Goal: Task Accomplishment & Management: Complete application form

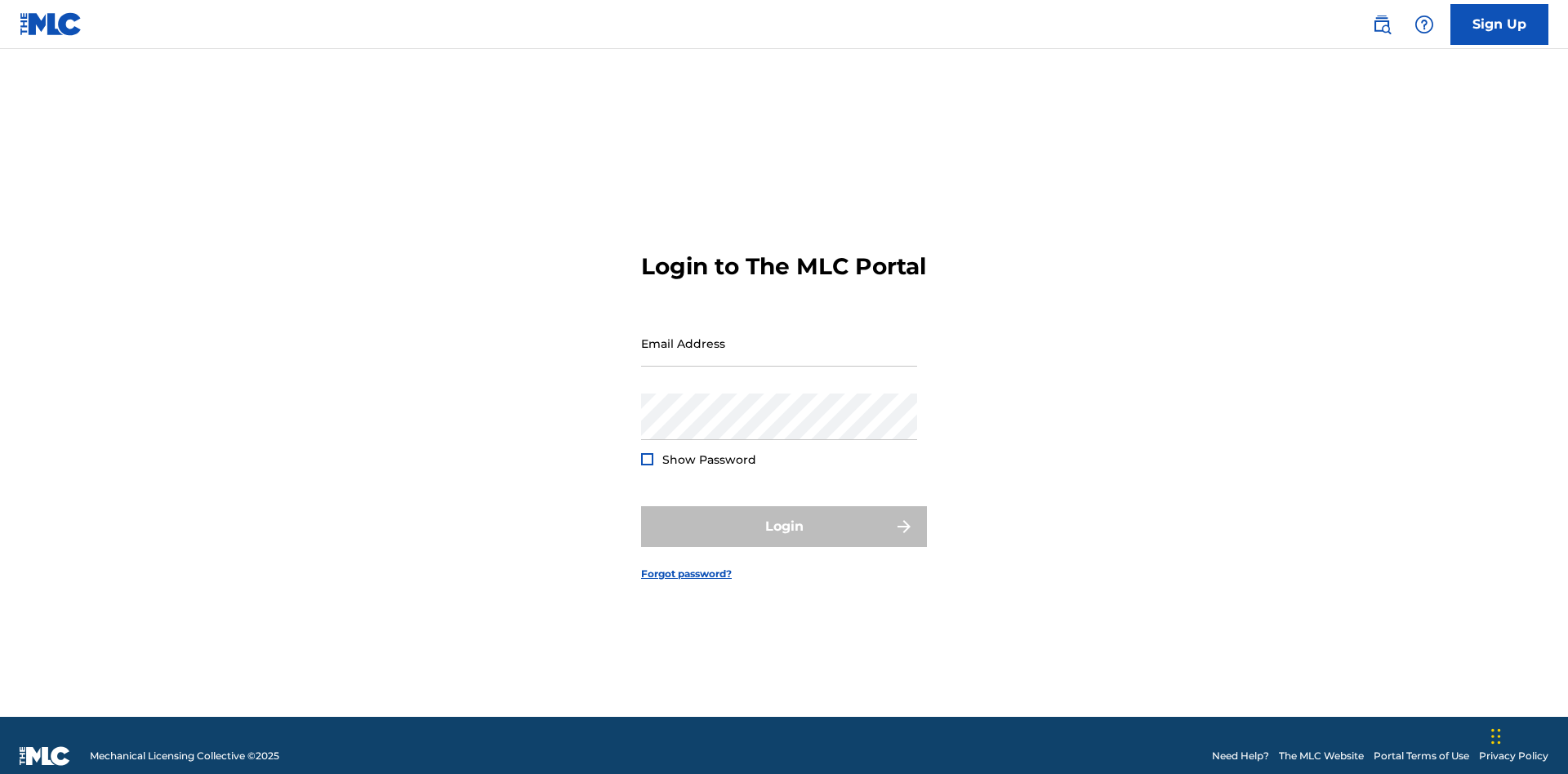
scroll to position [21, 0]
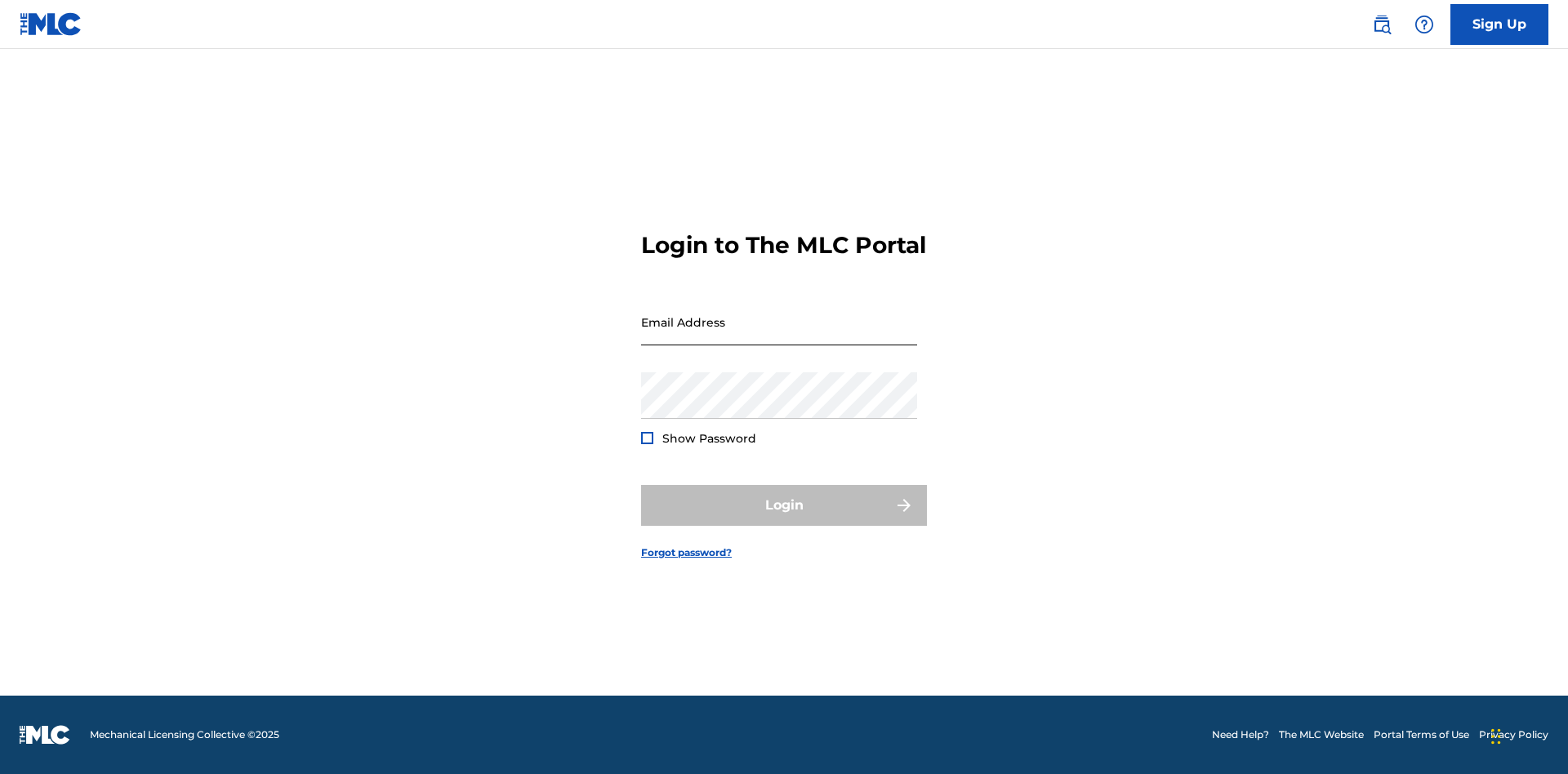
click at [779, 336] on input "Email Address" at bounding box center [779, 322] width 276 height 46
type input "[EMAIL_ADDRESS][DOMAIN_NAME]"
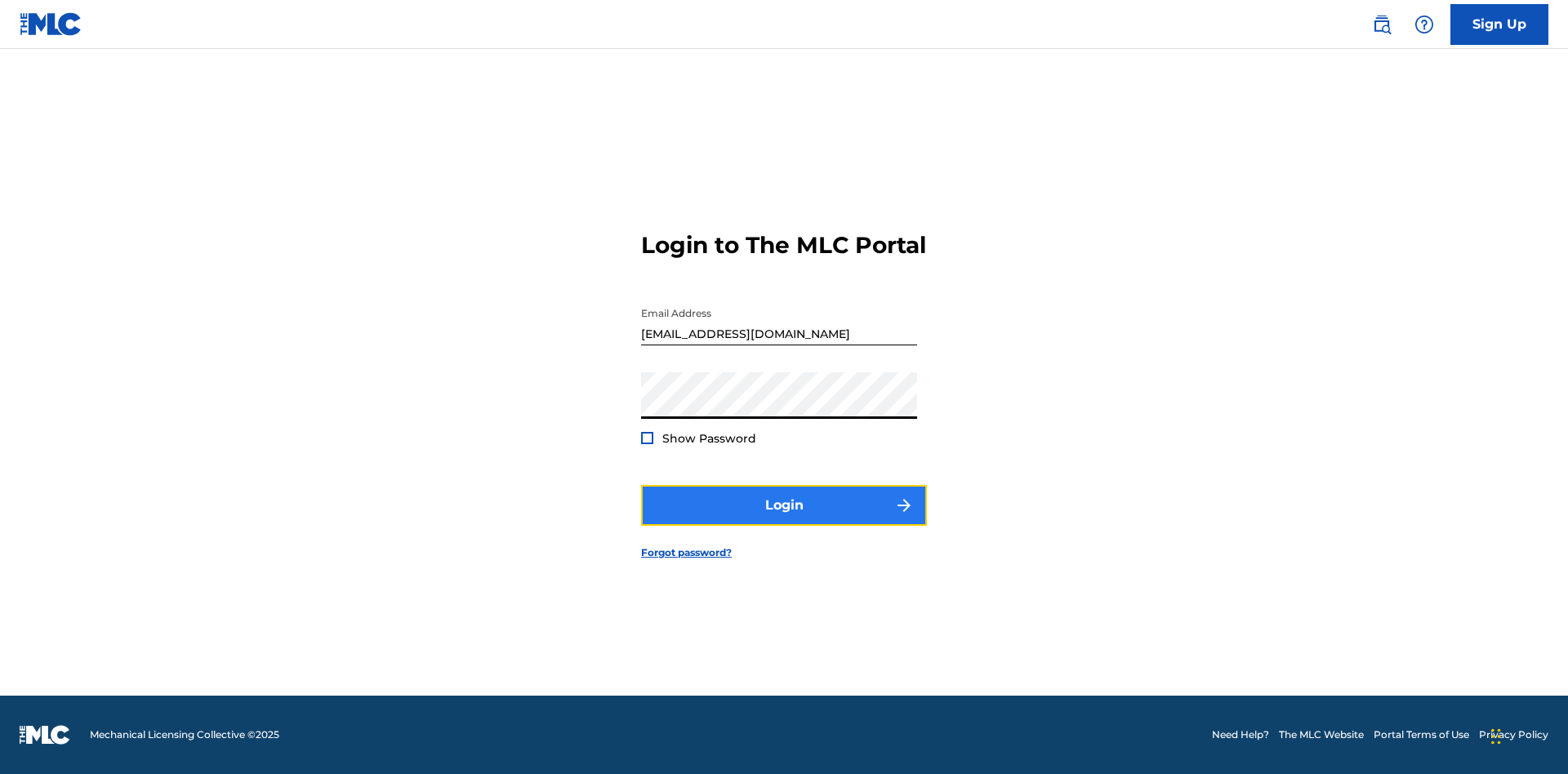
click at [784, 520] on button "Login" at bounding box center [784, 505] width 285 height 41
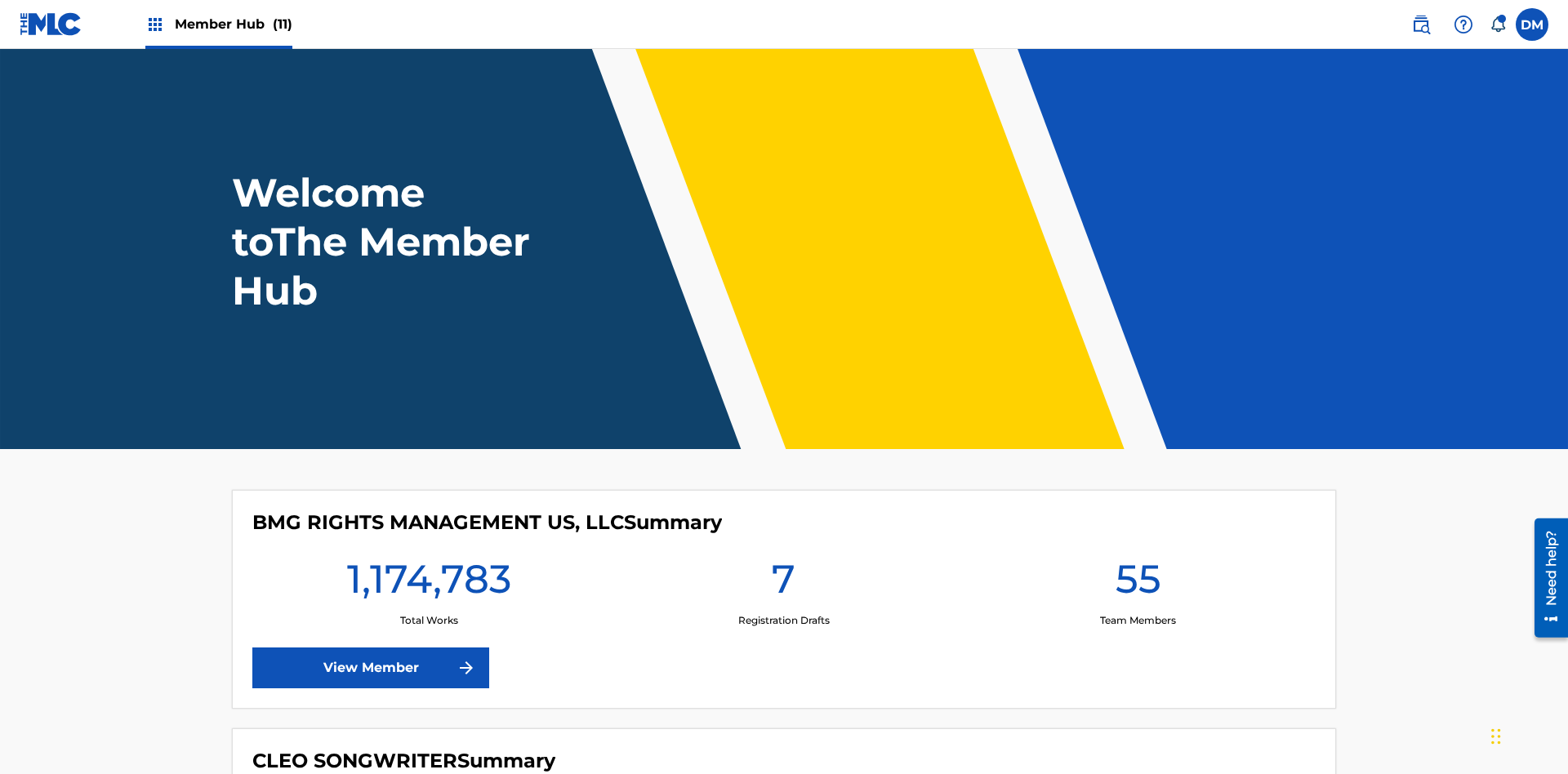
click at [233, 23] on span "Member Hub (11)" at bounding box center [234, 23] width 118 height 18
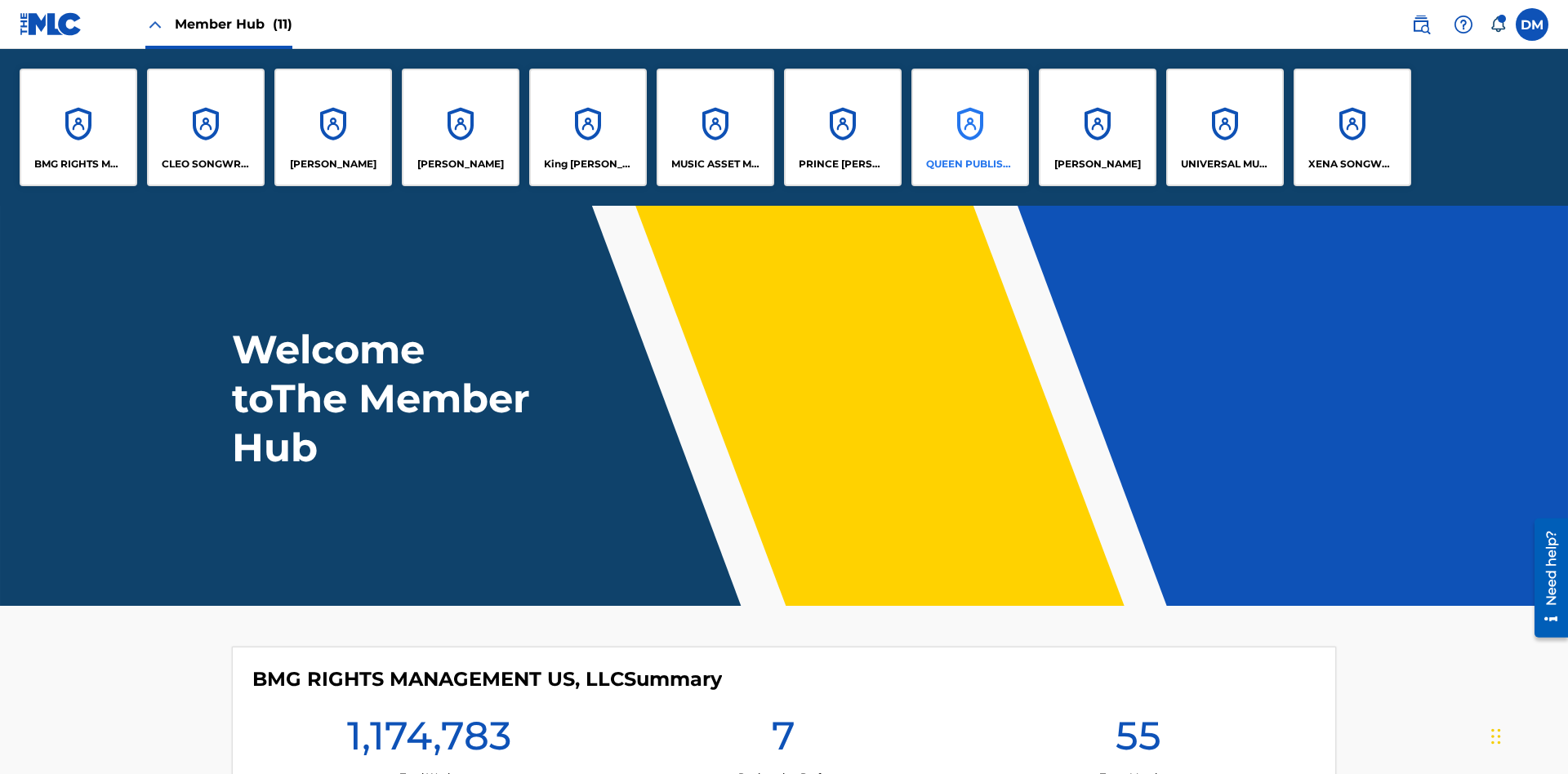
click at [969, 164] on p "QUEEN PUBLISHA" at bounding box center [970, 164] width 89 height 15
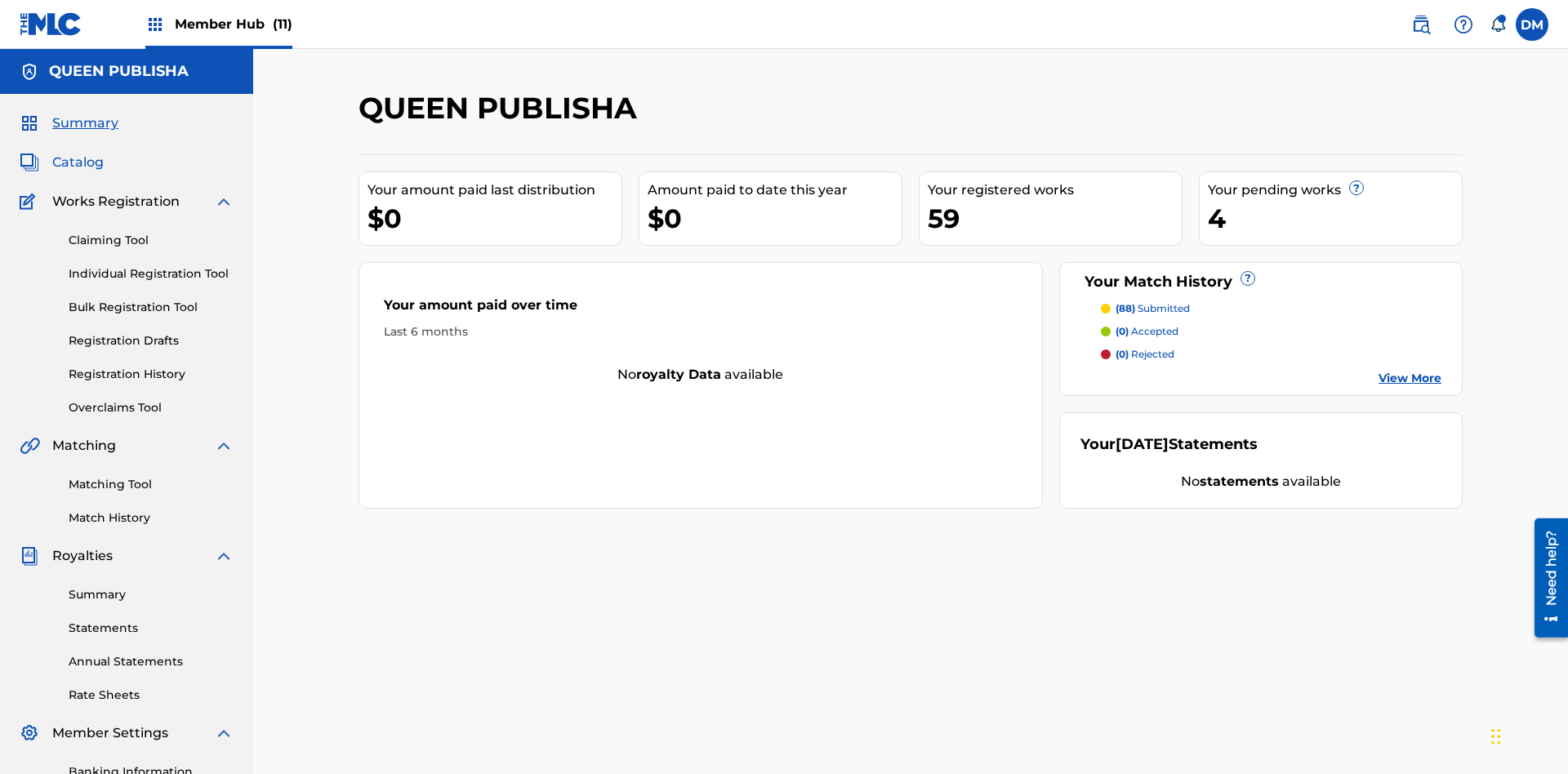
click at [77, 153] on span "Catalog" at bounding box center [77, 163] width 51 height 19
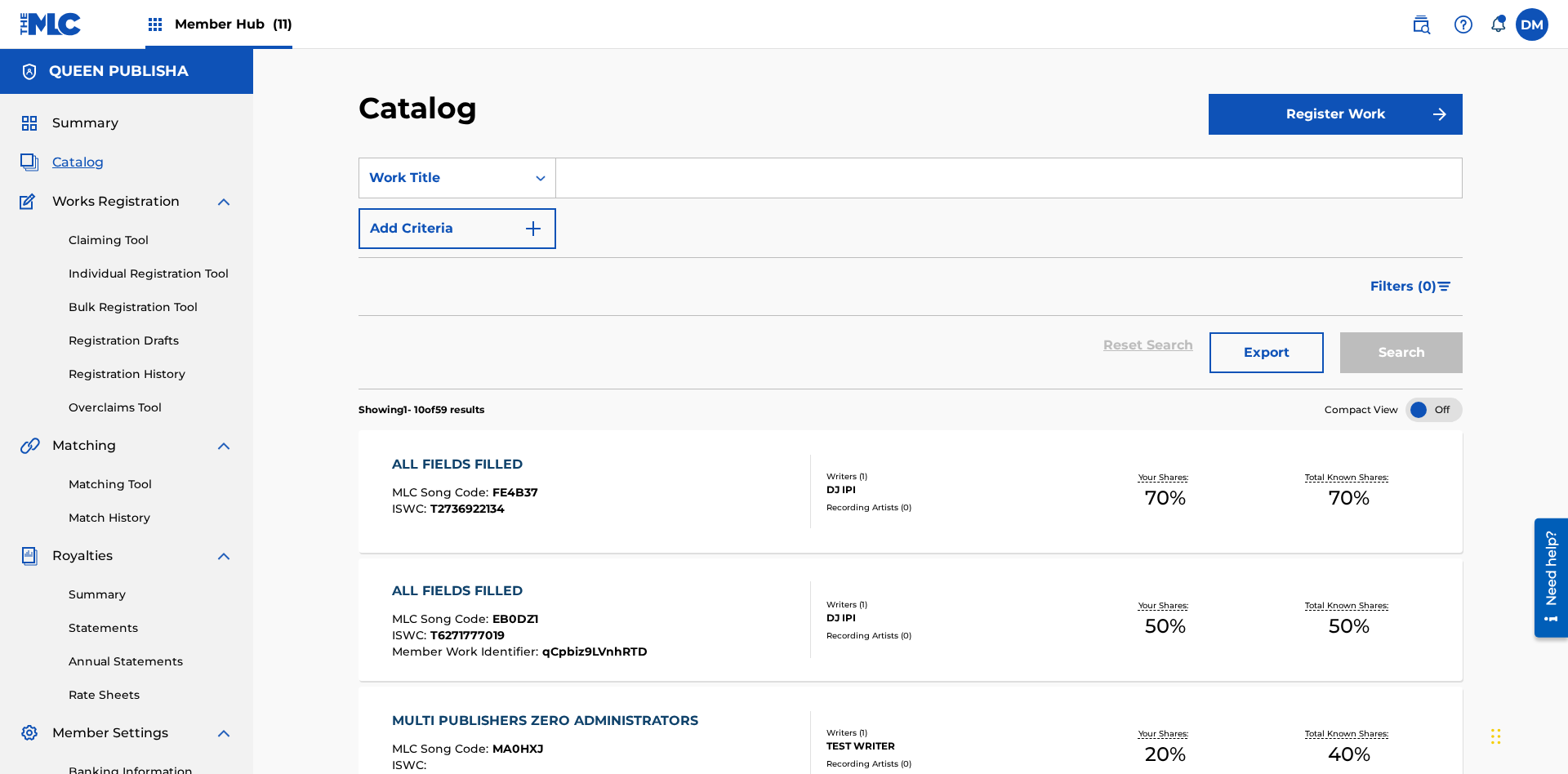
click at [1008, 159] on input "Search Form" at bounding box center [1009, 178] width 905 height 40
click at [1401, 333] on button "Search" at bounding box center [1401, 353] width 123 height 41
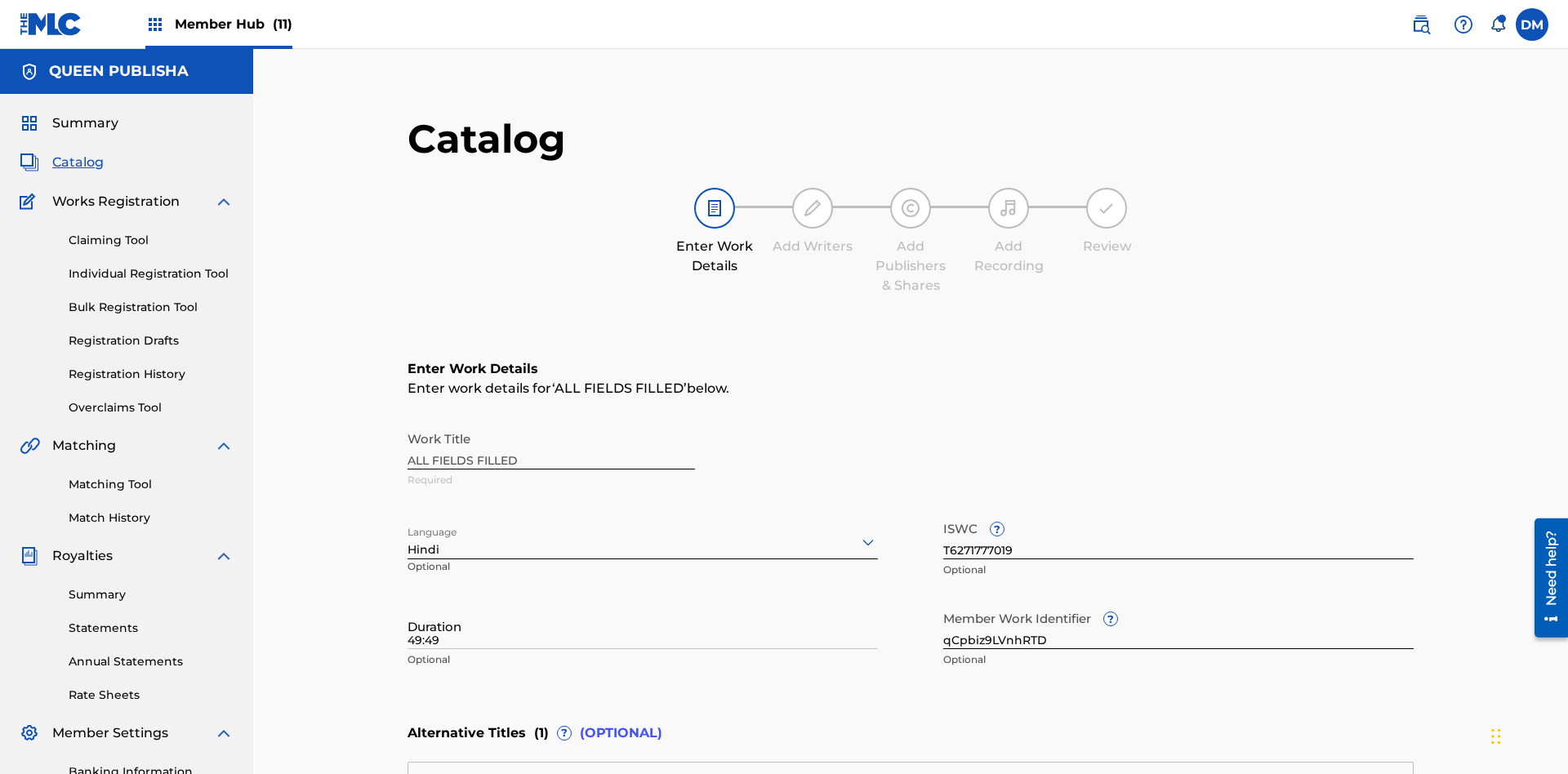
type input "49:49"
click at [858, 532] on icon at bounding box center [868, 542] width 19 height 19
click at [943, 603] on input "qCpbiz9LVnhRTD" at bounding box center [1178, 626] width 470 height 46
type input "nbuApAaeHpuGeB"
click at [943, 513] on input "T6271777019" at bounding box center [1178, 536] width 470 height 46
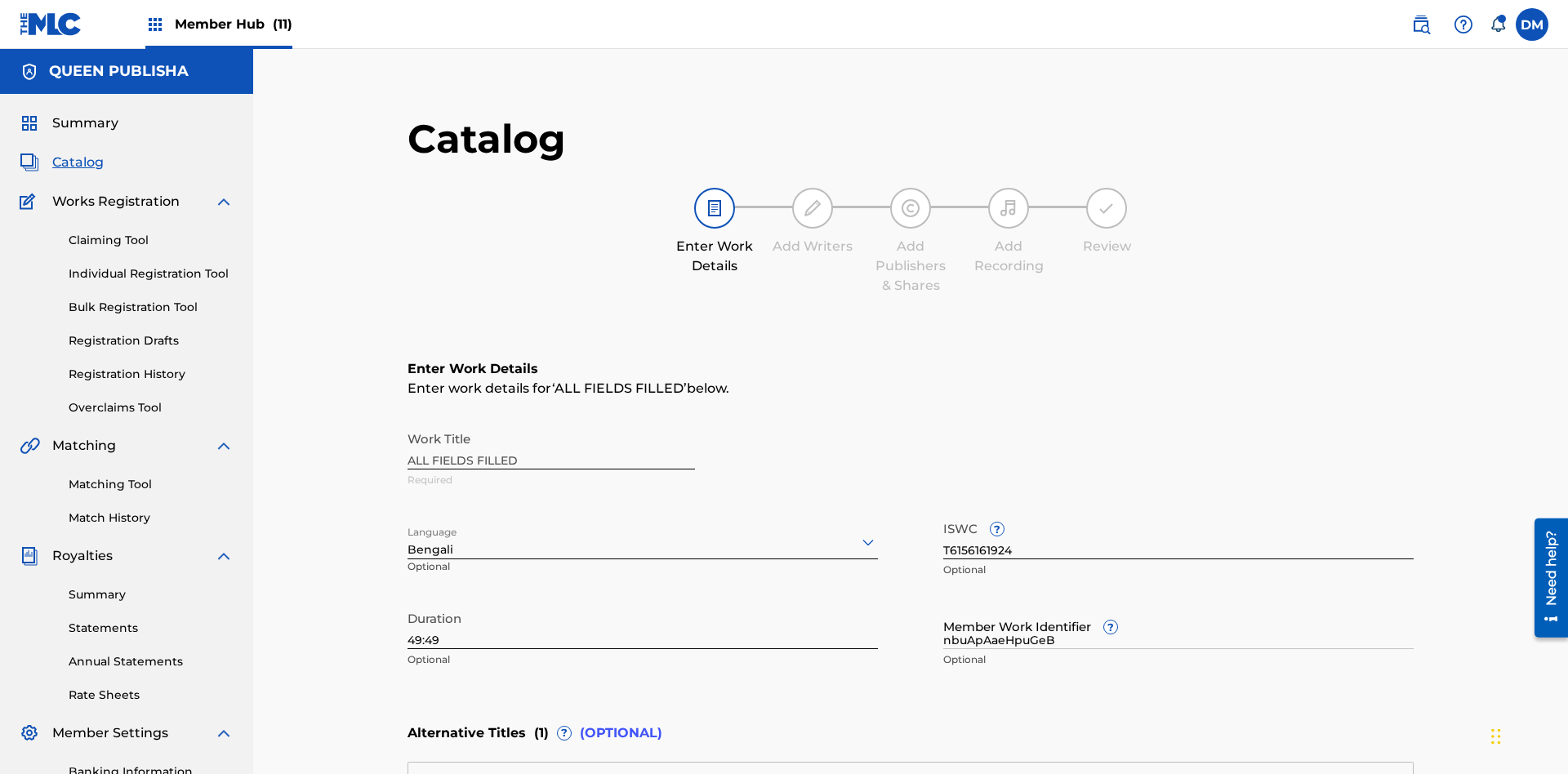
type input "T6156161924"
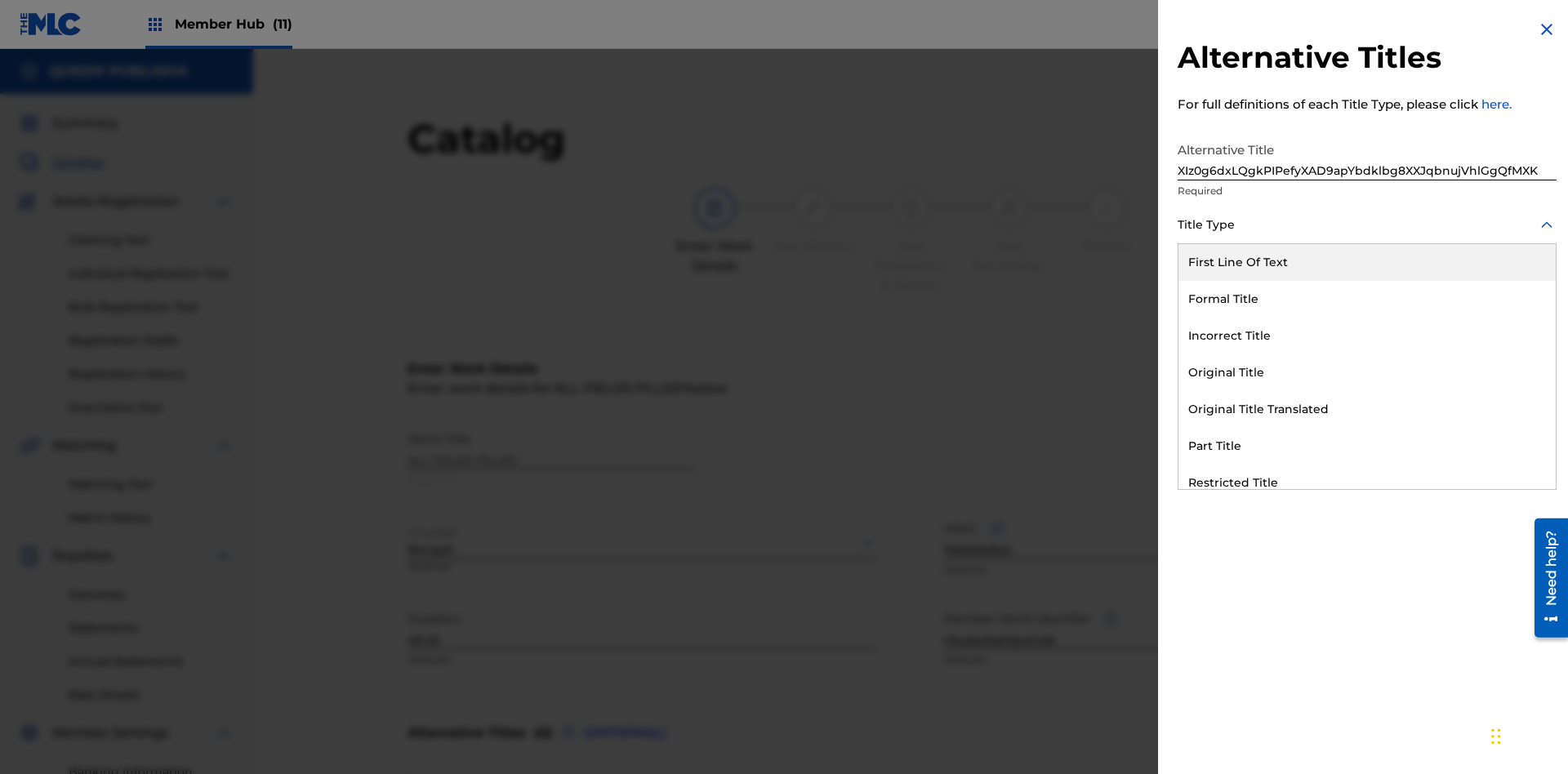
click at [1367, 446] on div "Part Title" at bounding box center [1367, 446] width 377 height 37
click at [1367, 298] on div at bounding box center [1367, 298] width 379 height 20
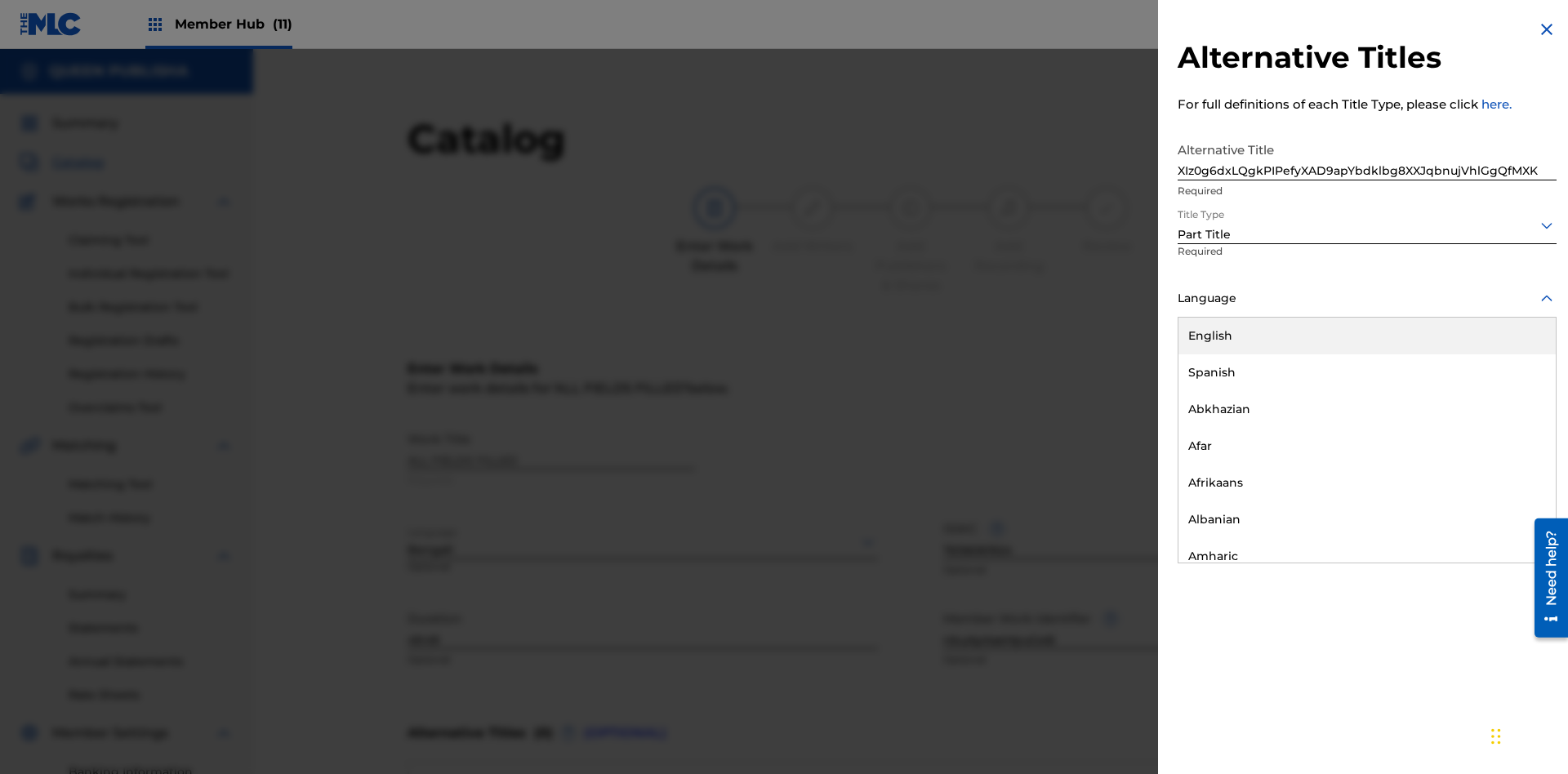
click at [1507, 394] on button "Add Title" at bounding box center [1507, 395] width 98 height 41
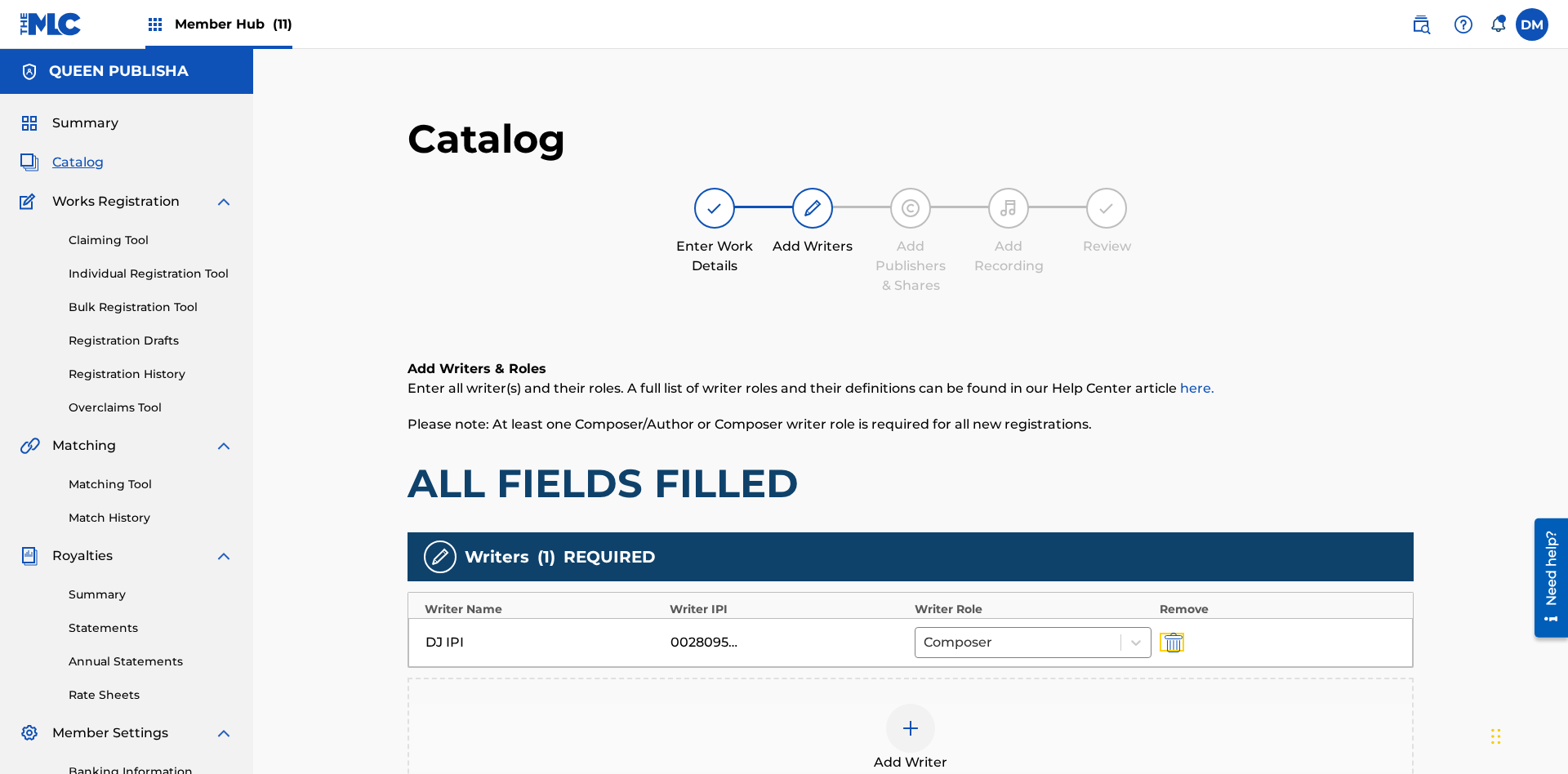
click at [1165, 633] on img "submit" at bounding box center [1173, 642] width 18 height 19
click at [901, 719] on img at bounding box center [910, 729] width 19 height 19
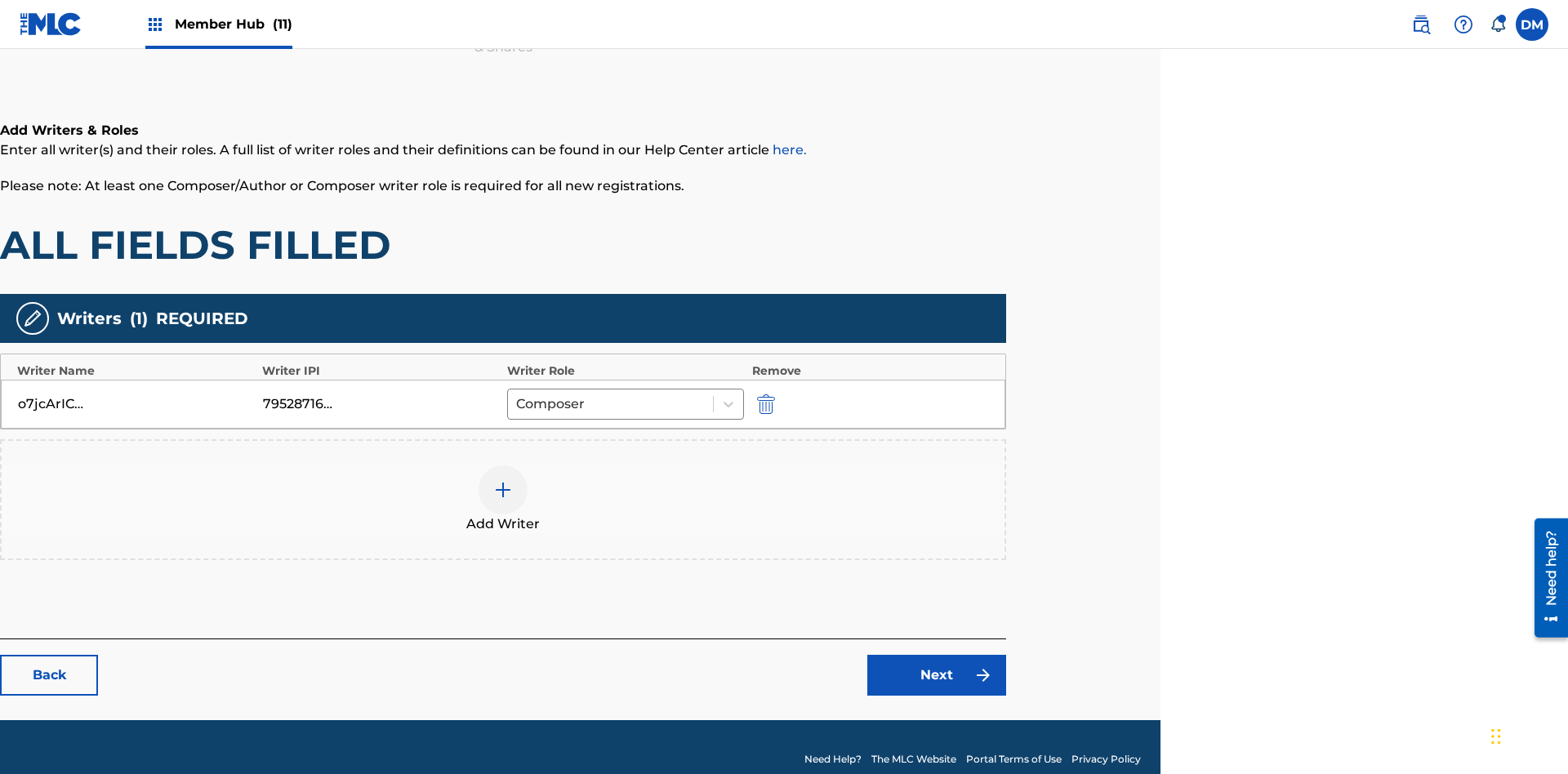
click at [503, 475] on div at bounding box center [503, 490] width 49 height 49
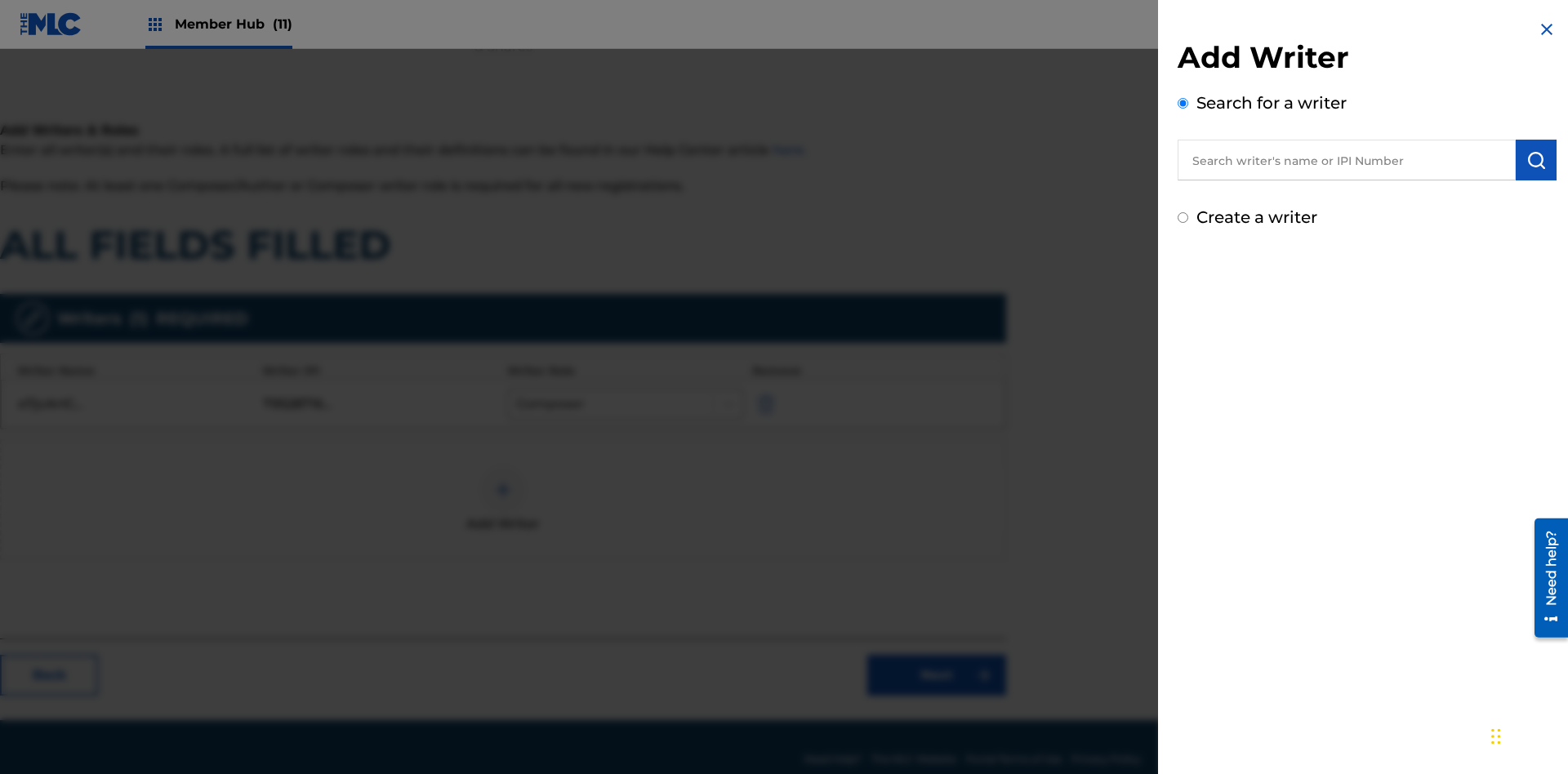
click at [1183, 218] on input "Create a writer" at bounding box center [1182, 217] width 11 height 11
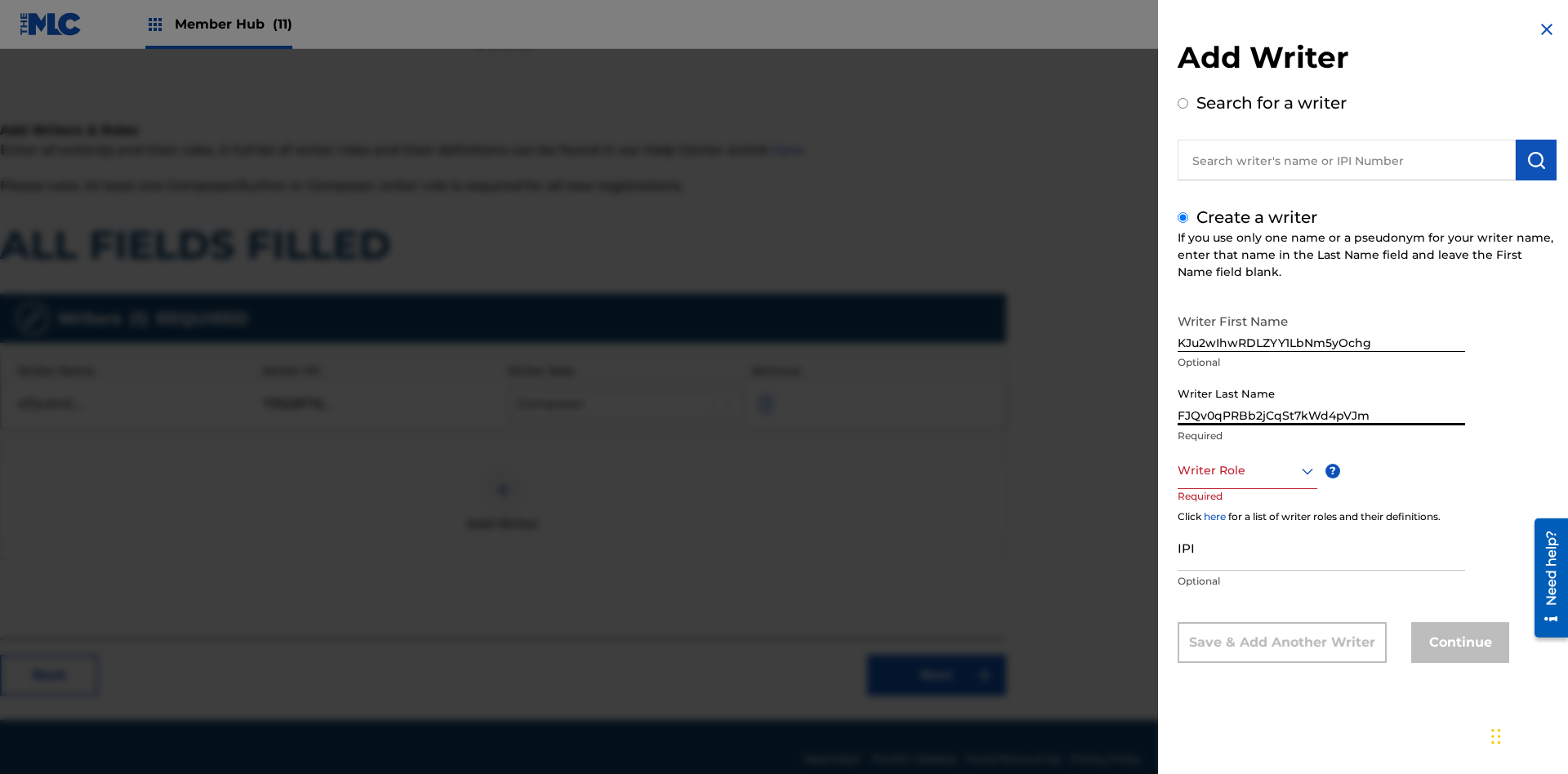
click at [1246, 470] on div at bounding box center [1247, 470] width 139 height 20
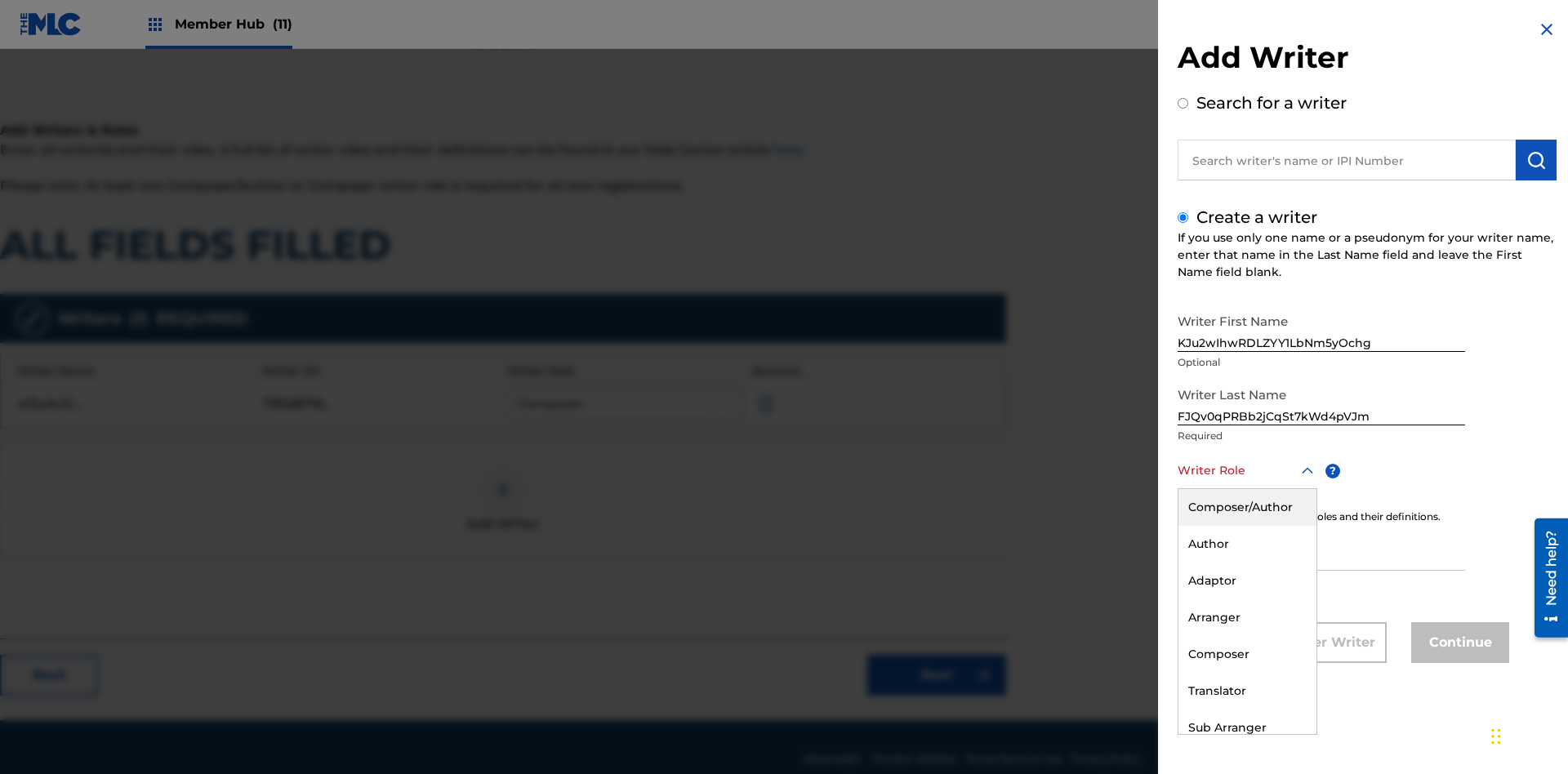
click at [1246, 691] on div "Translator" at bounding box center [1247, 692] width 138 height 37
click at [1321, 549] on input "IPI" at bounding box center [1320, 548] width 287 height 46
click at [1458, 644] on button "Continue" at bounding box center [1460, 642] width 98 height 41
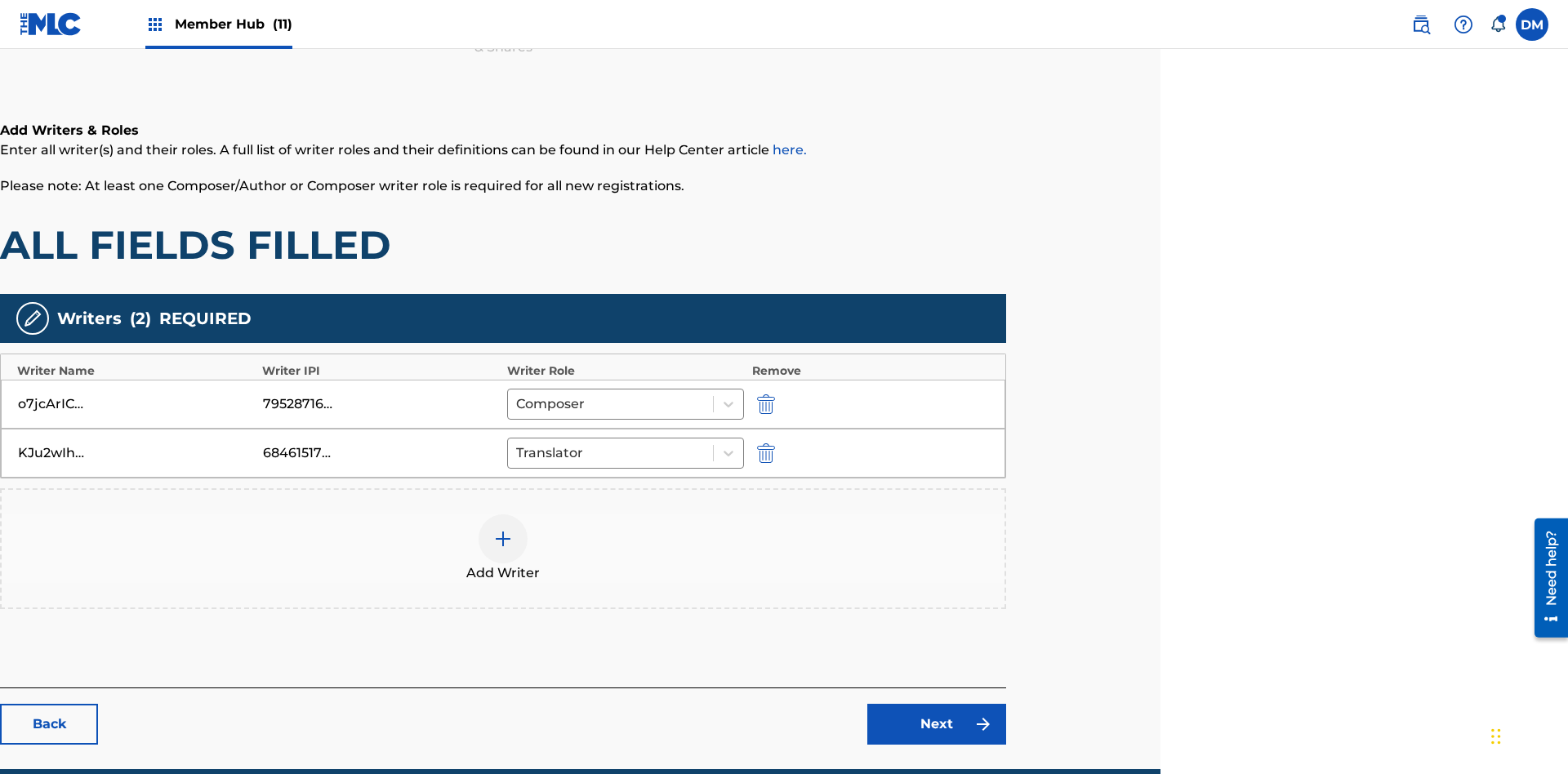
scroll to position [263, 407]
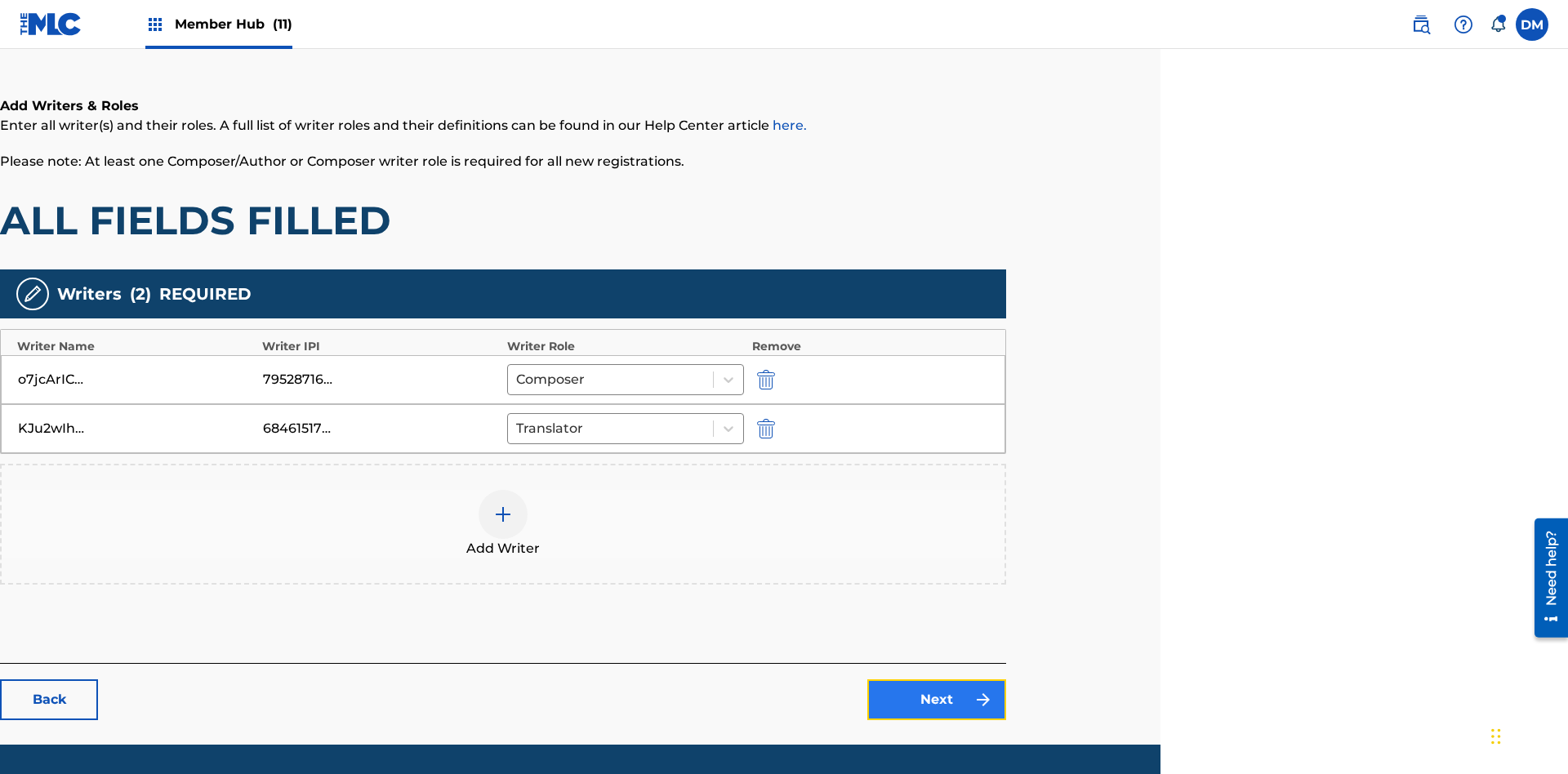
click at [936, 679] on link "Next" at bounding box center [935, 700] width 138 height 41
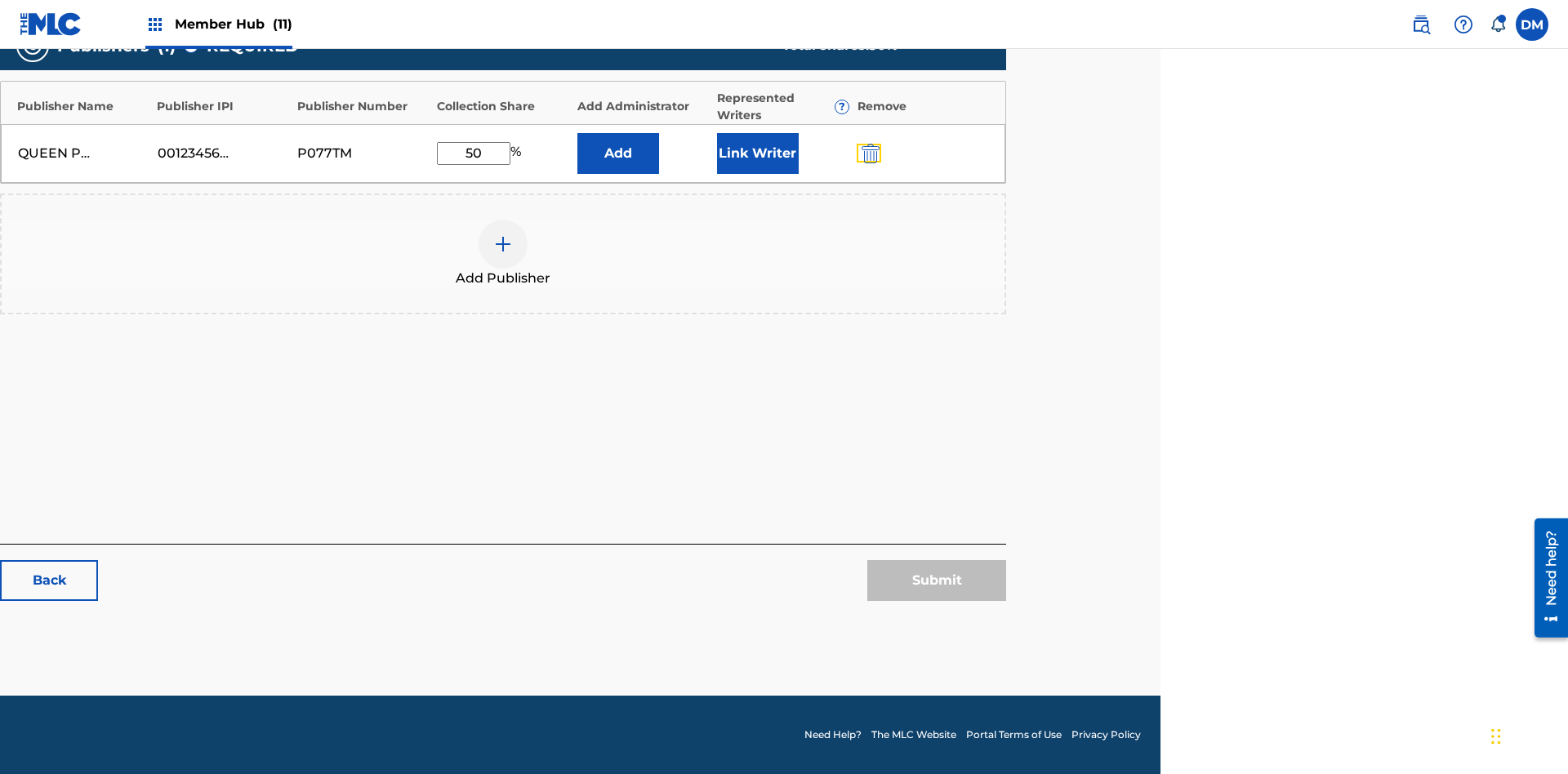
click at [868, 164] on img "submit" at bounding box center [870, 154] width 18 height 19
click at [503, 254] on img at bounding box center [503, 244] width 19 height 19
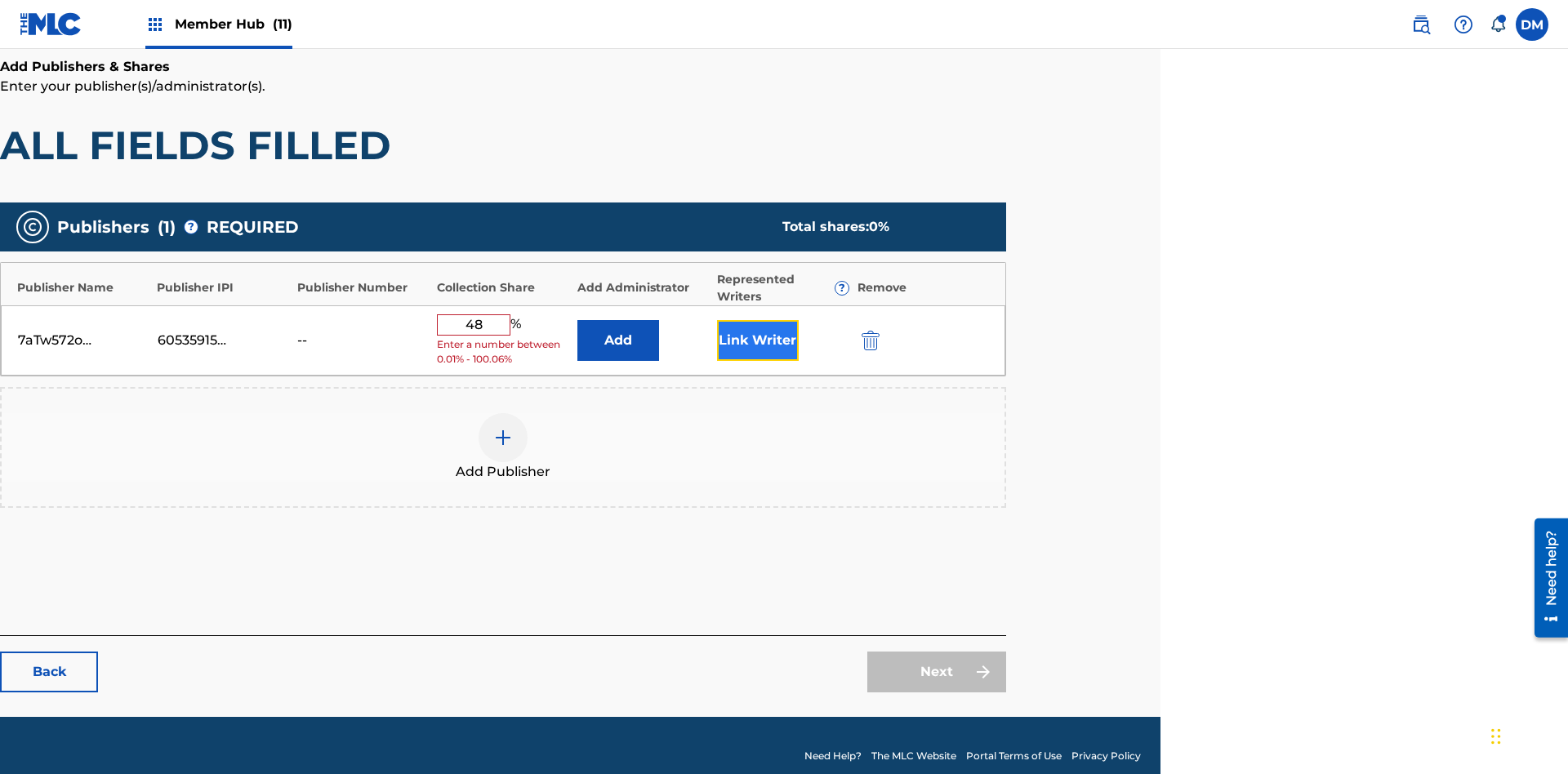
click at [756, 325] on button "Link Writer" at bounding box center [757, 341] width 81 height 41
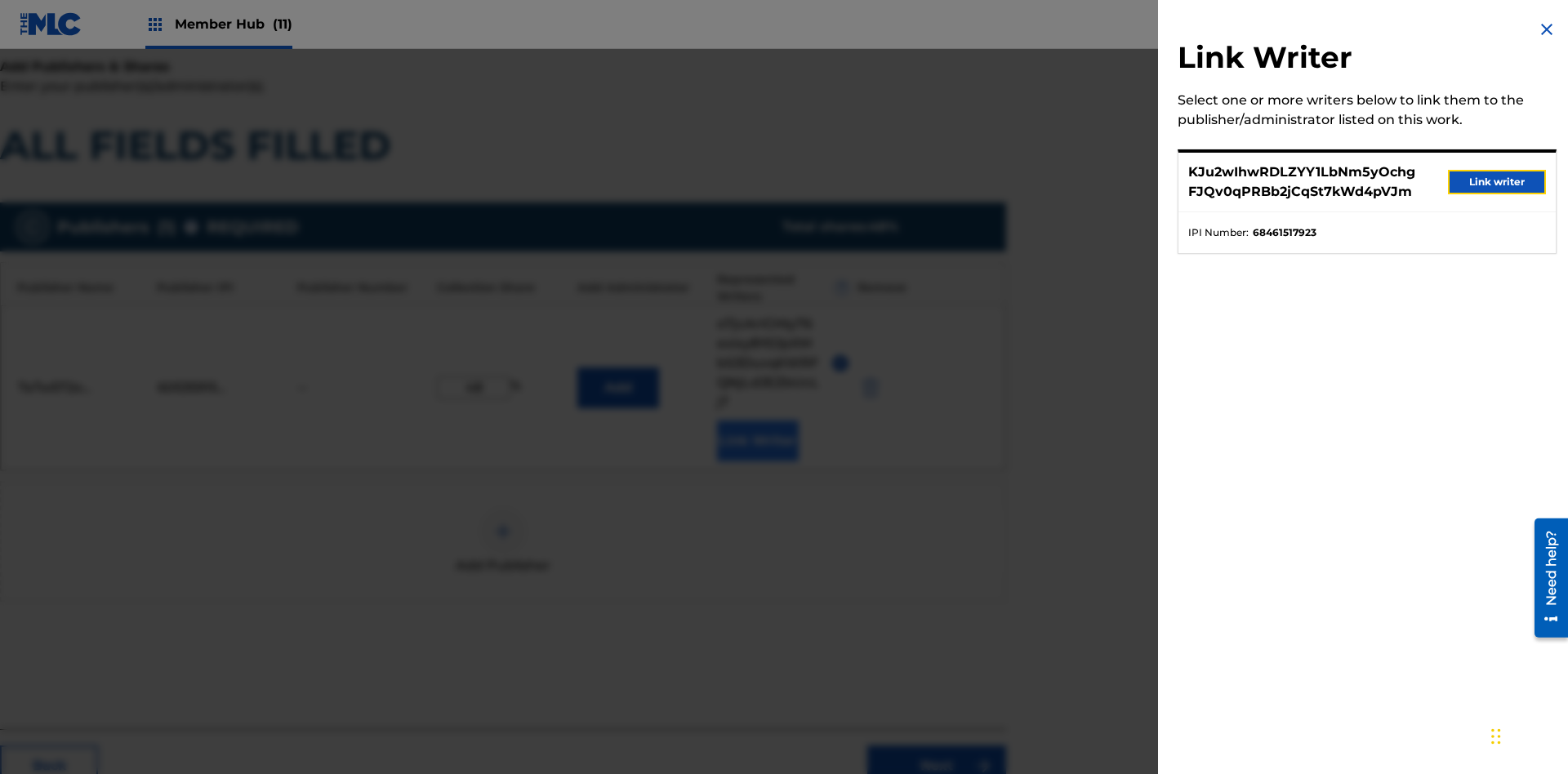
click at [1496, 182] on button "Link writer" at bounding box center [1496, 182] width 98 height 24
click at [756, 421] on button "Link Writer" at bounding box center [757, 441] width 81 height 41
click at [617, 368] on button "Add" at bounding box center [618, 388] width 81 height 41
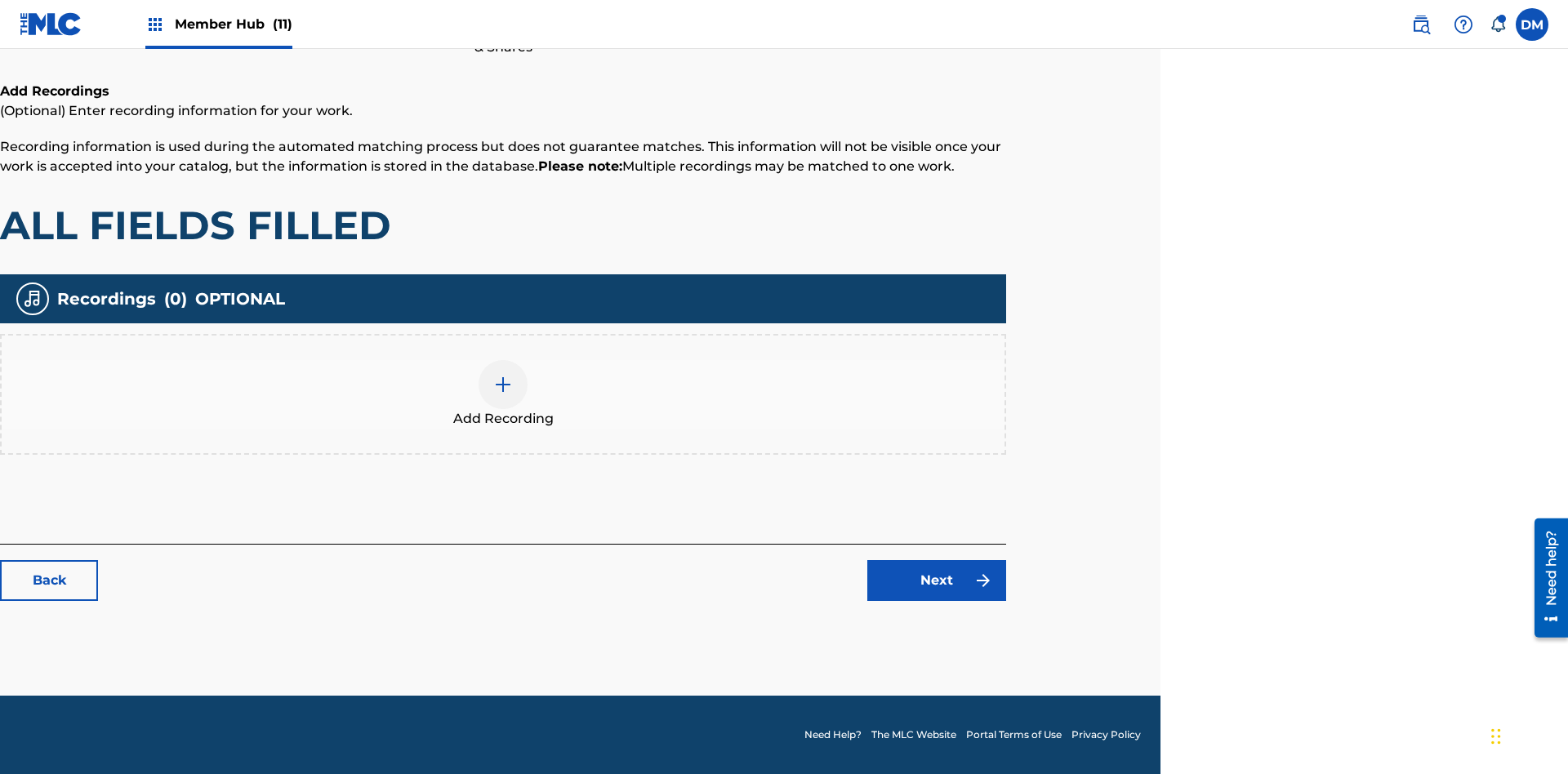
click at [503, 394] on img at bounding box center [503, 384] width 19 height 19
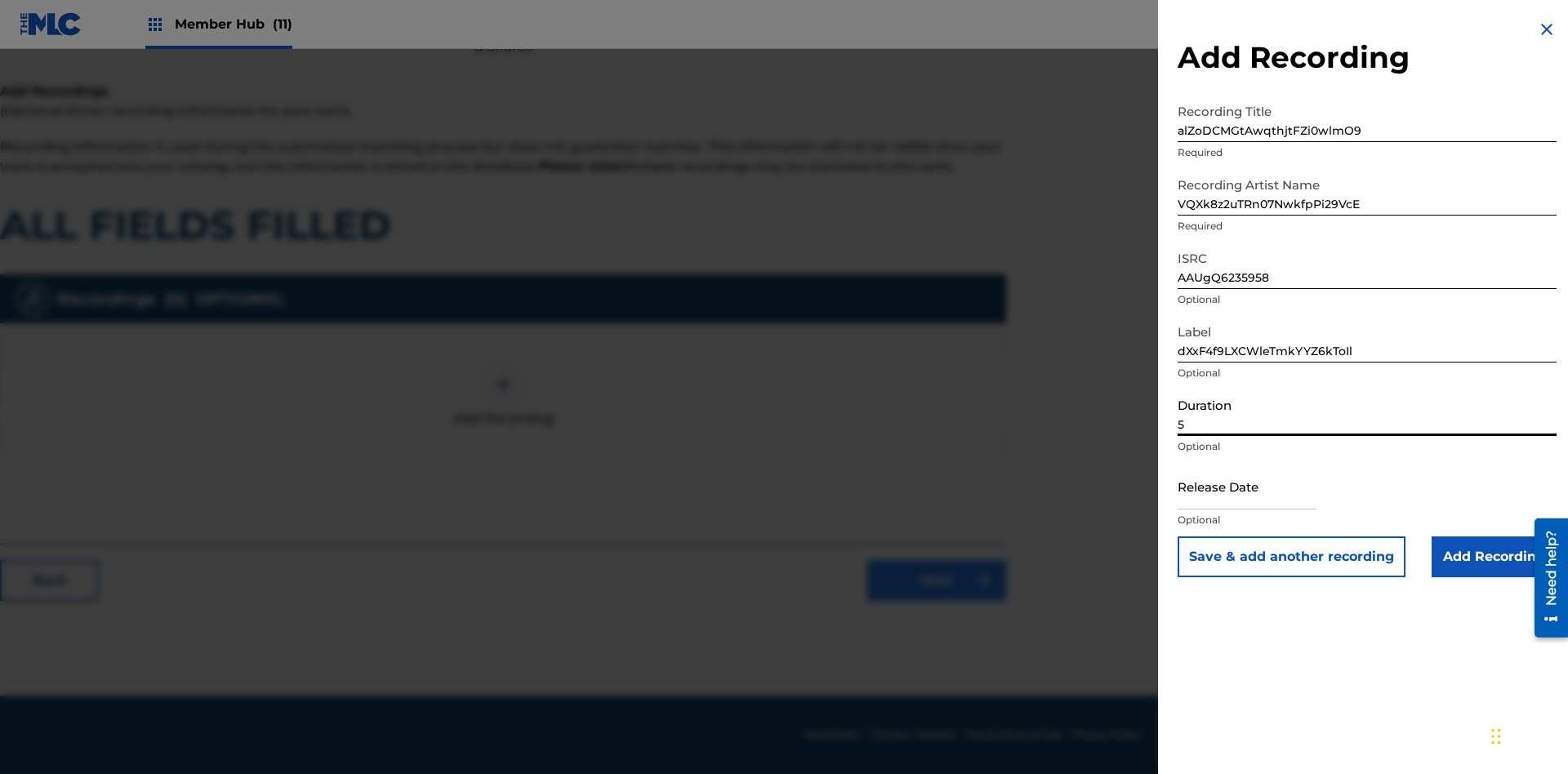
click at [1367, 412] on input "5" at bounding box center [1367, 413] width 379 height 46
click at [1259, 488] on input "text" at bounding box center [1246, 487] width 138 height 46
click at [1494, 557] on input "Add Recording" at bounding box center [1494, 557] width 125 height 41
click at [936, 601] on link "Next" at bounding box center [935, 580] width 138 height 41
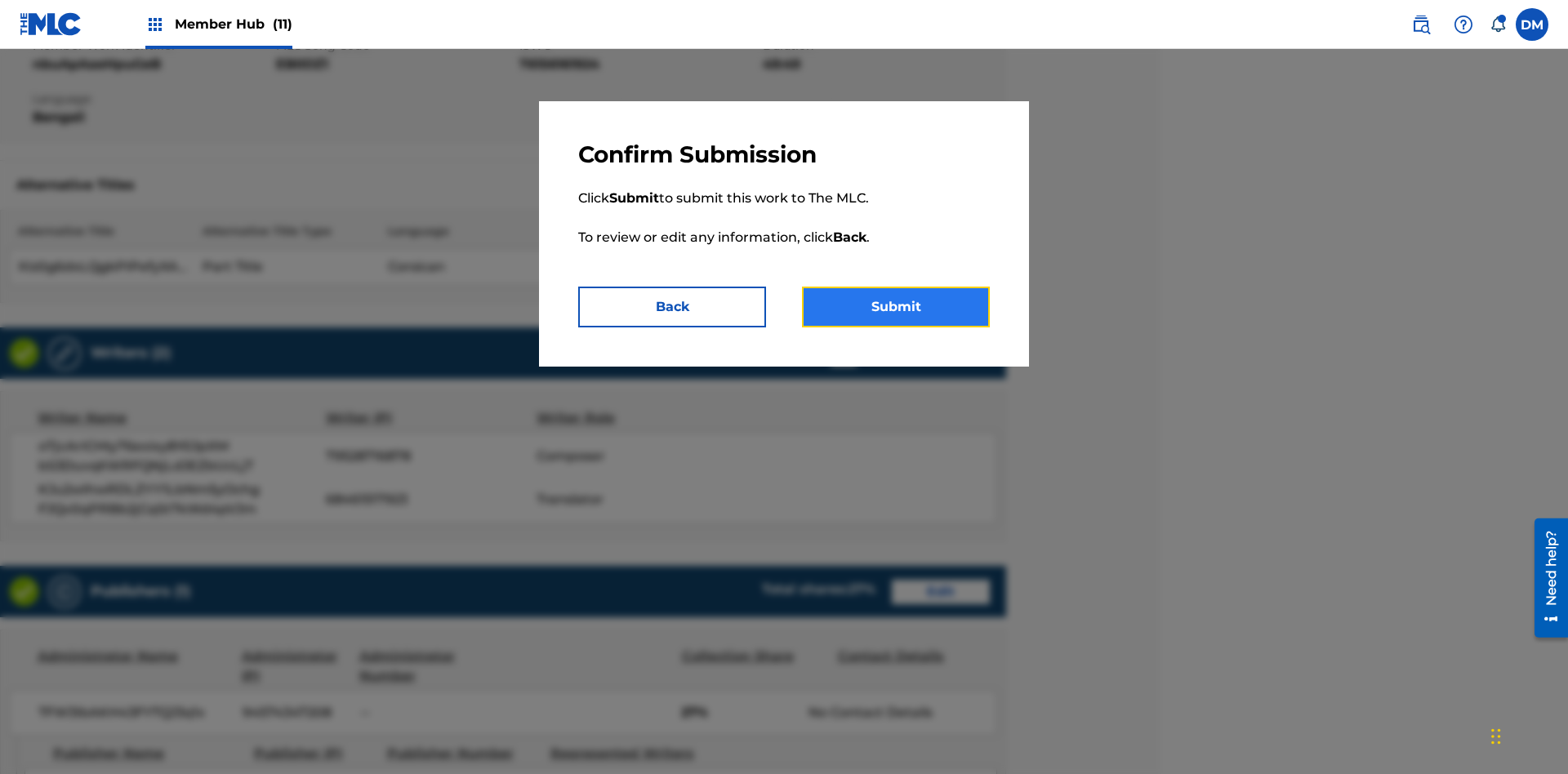
click at [896, 307] on button "Submit" at bounding box center [896, 307] width 188 height 41
